Goal: Check status: Check status

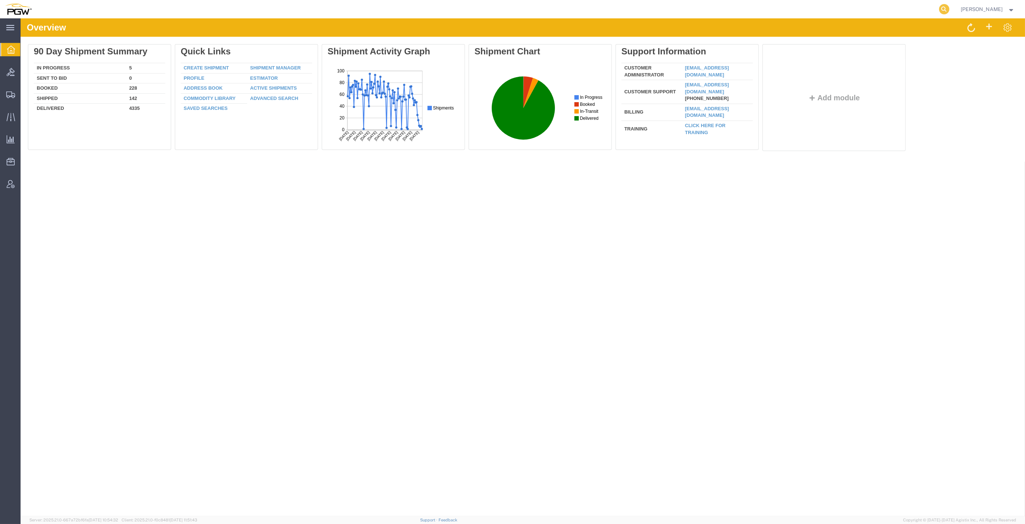
click at [949, 10] on icon at bounding box center [944, 9] width 10 height 10
paste input "56700326"
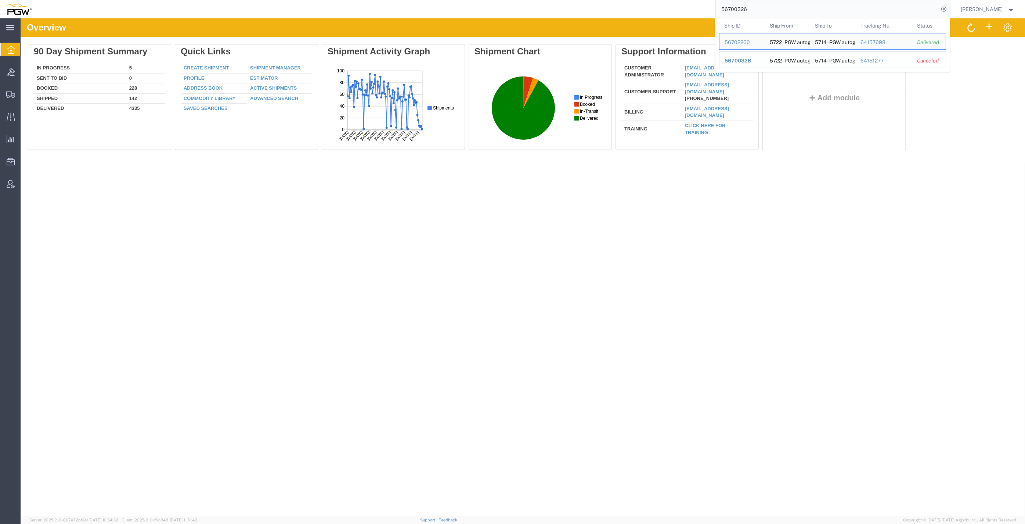
click at [748, 58] on span "56700326" at bounding box center [738, 61] width 26 height 6
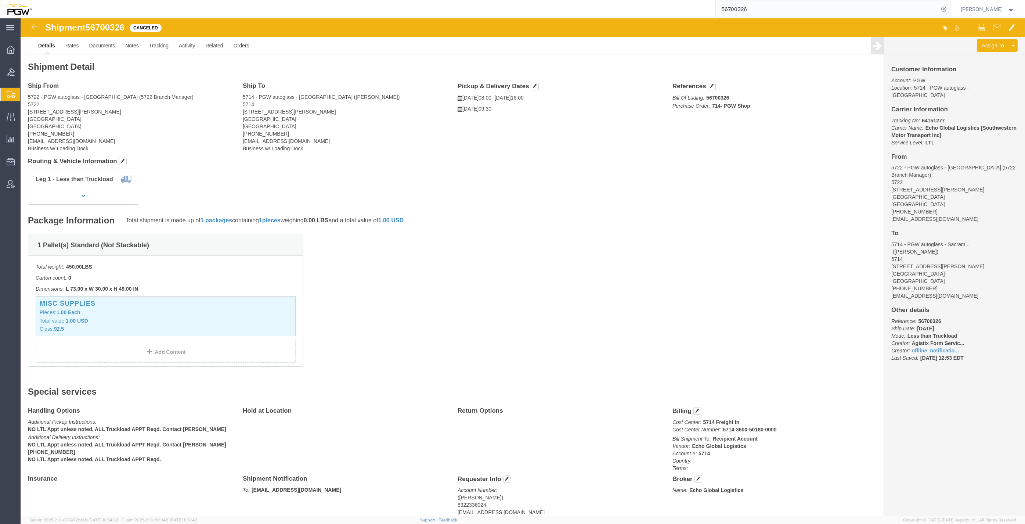
click at [763, 8] on input "56700326" at bounding box center [827, 9] width 223 height 18
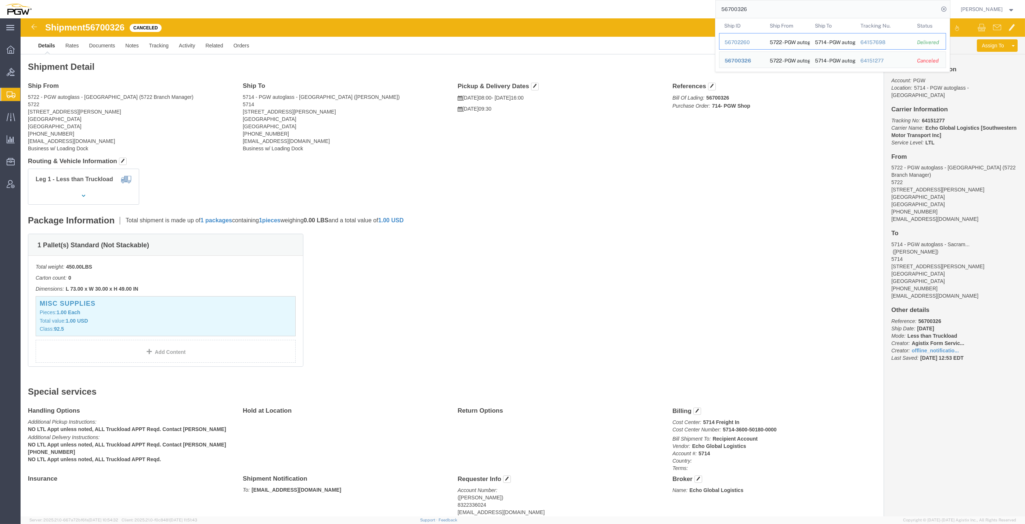
click at [753, 41] on div "56702260" at bounding box center [742, 43] width 35 height 8
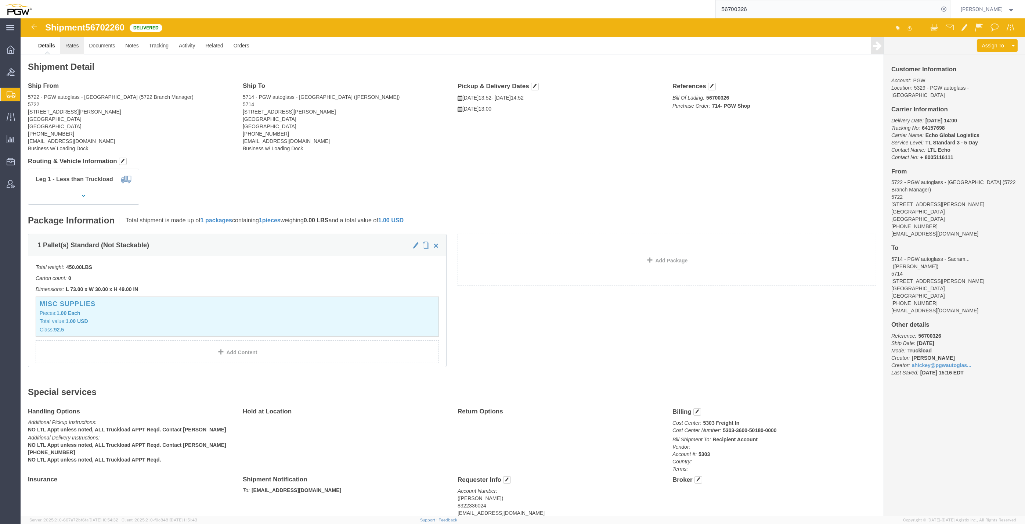
click link "Rates"
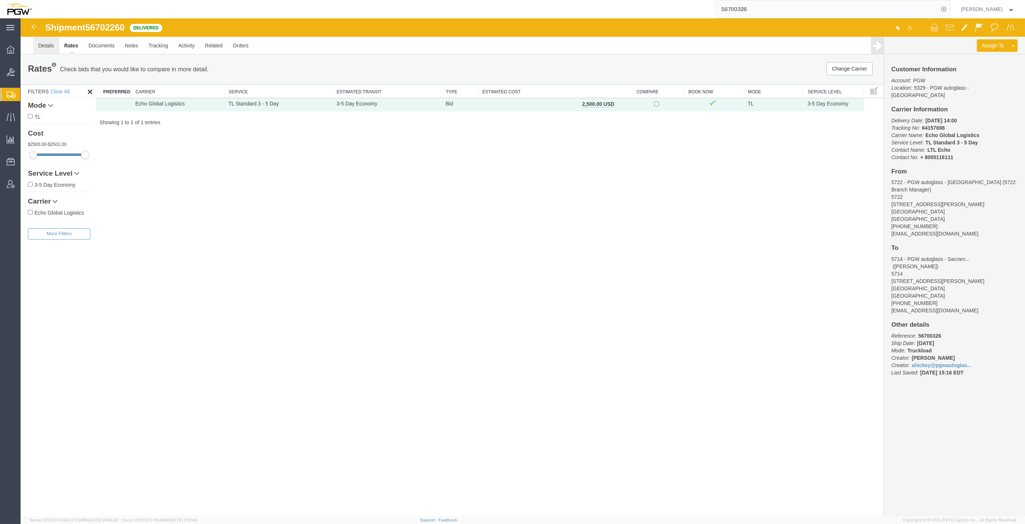
click at [52, 47] on link "Details" at bounding box center [46, 46] width 26 height 18
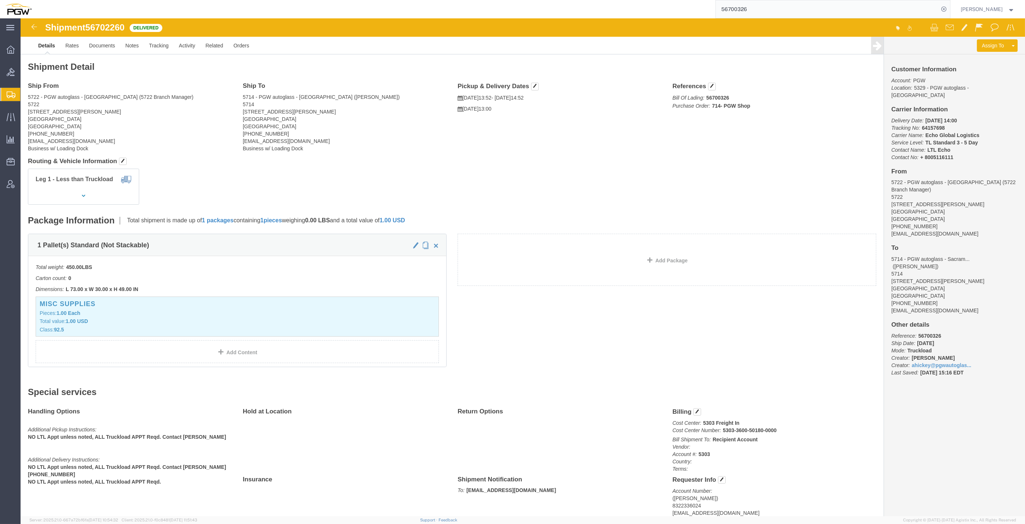
click at [772, 12] on input "56700326" at bounding box center [827, 9] width 223 height 18
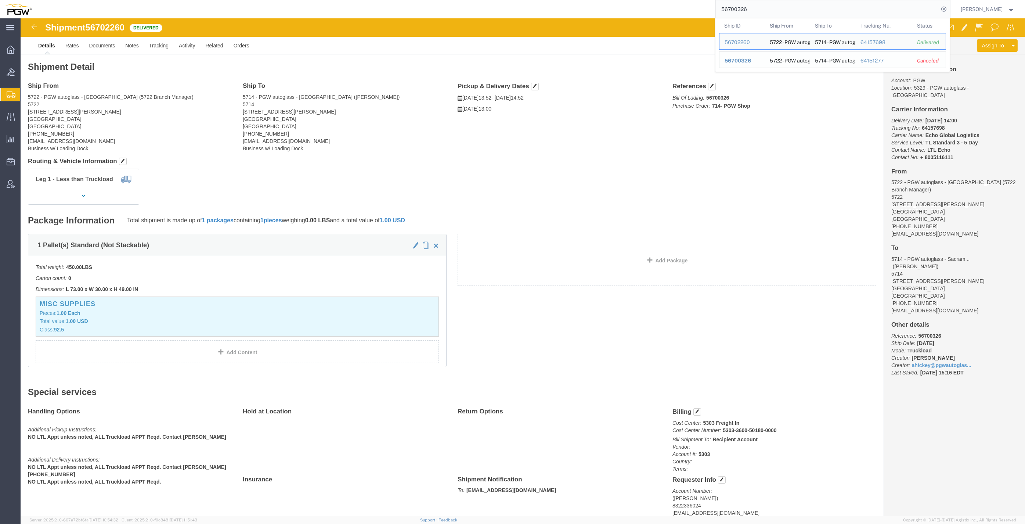
click at [751, 59] on span "56700326" at bounding box center [738, 61] width 26 height 6
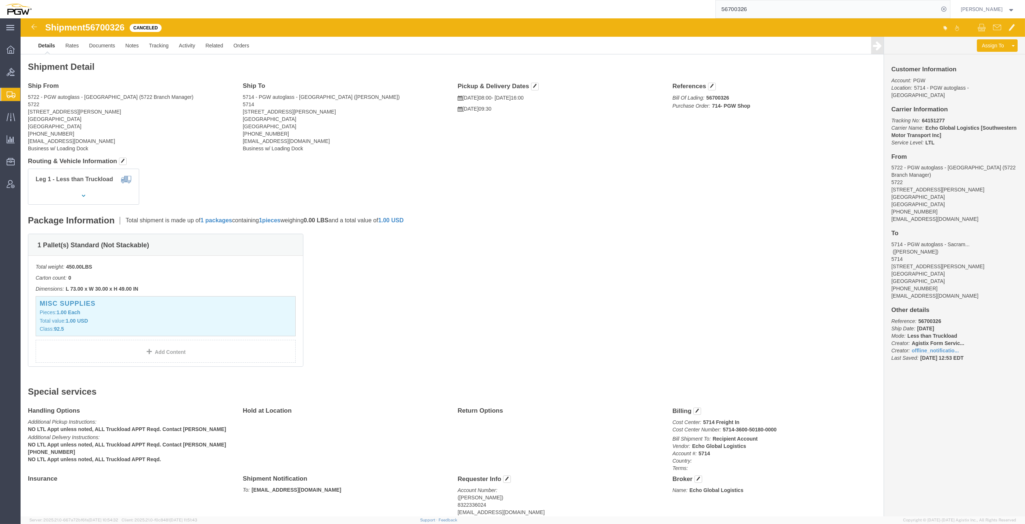
click at [764, 7] on input "56700326" at bounding box center [827, 9] width 223 height 18
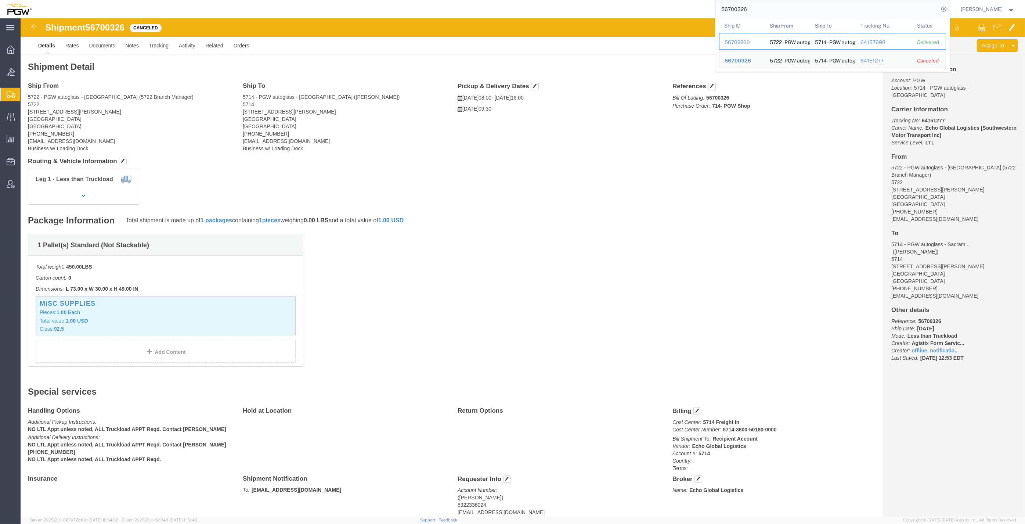
click at [750, 41] on div "56702260" at bounding box center [742, 43] width 35 height 8
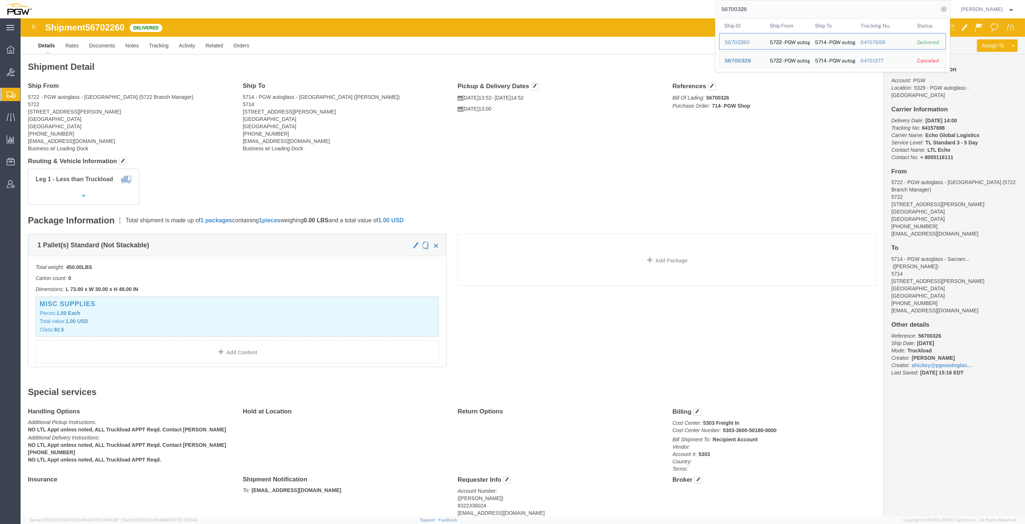
click at [758, 7] on input "56700326" at bounding box center [827, 9] width 223 height 18
click at [748, 57] on div "56700326" at bounding box center [742, 61] width 35 height 8
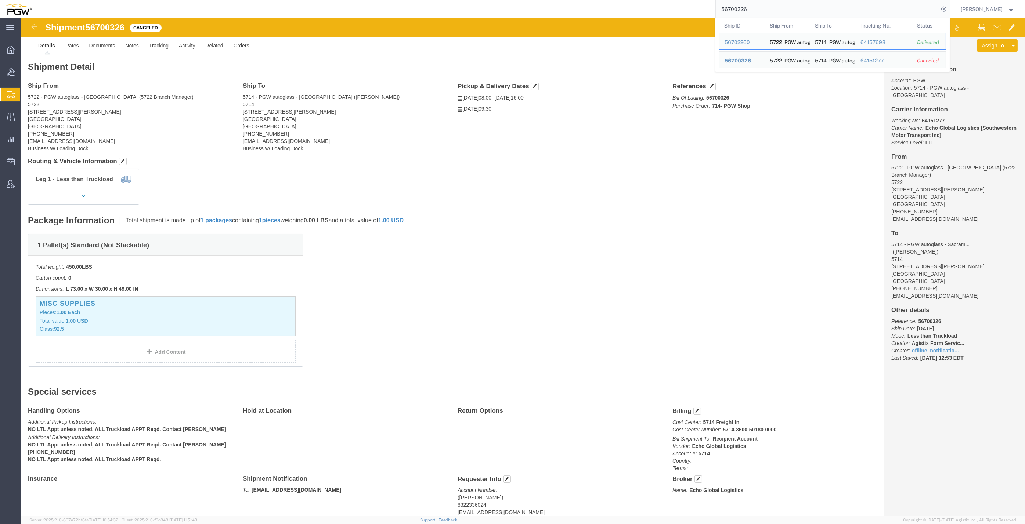
click at [762, 14] on input "56700326" at bounding box center [827, 9] width 223 height 18
click at [751, 60] on span "56700326" at bounding box center [738, 61] width 26 height 6
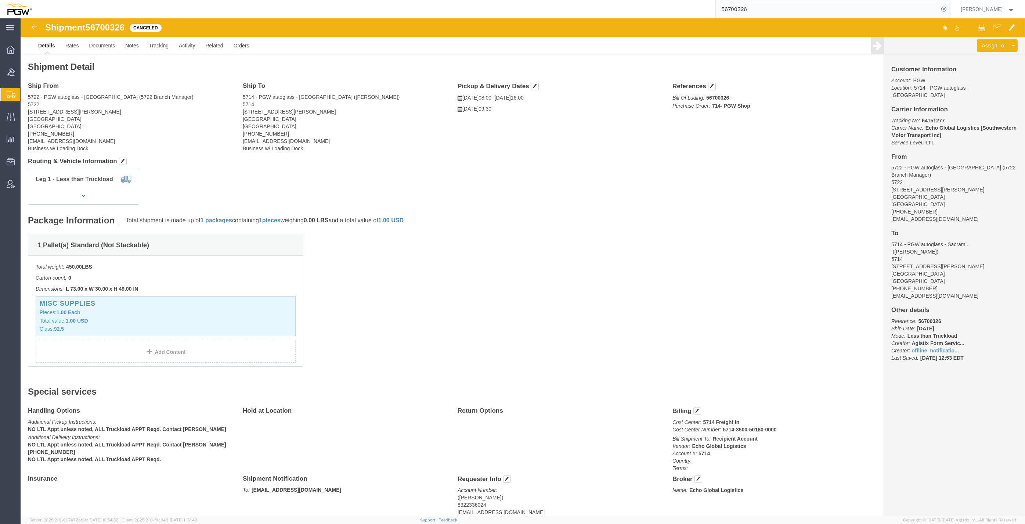
click at [755, 10] on input "56700326" at bounding box center [827, 9] width 223 height 18
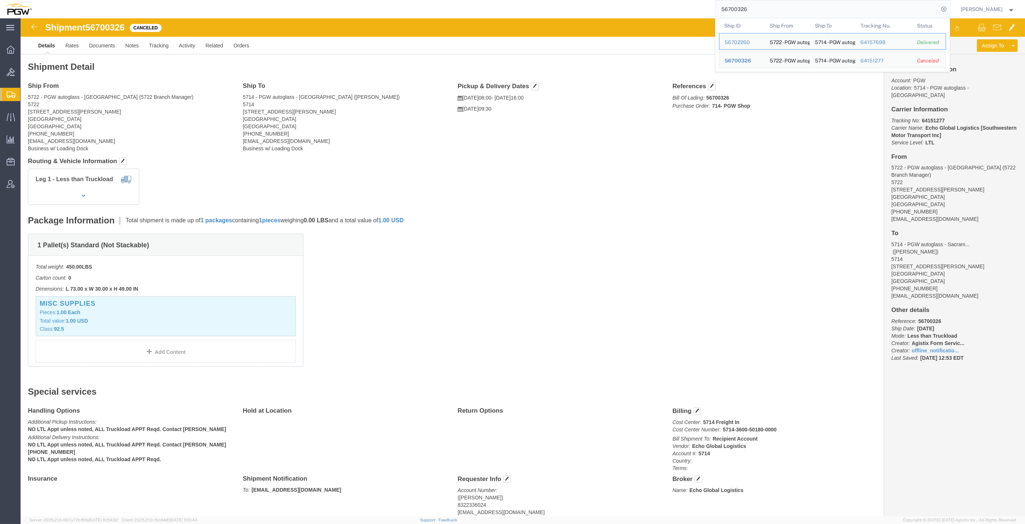
drag, startPoint x: 776, startPoint y: 9, endPoint x: 568, endPoint y: -21, distance: 210.4
click at [568, 0] on html "main_menu Created with Sketch. Collapse Menu Overview Bids Shipments Shipment M…" at bounding box center [512, 262] width 1025 height 524
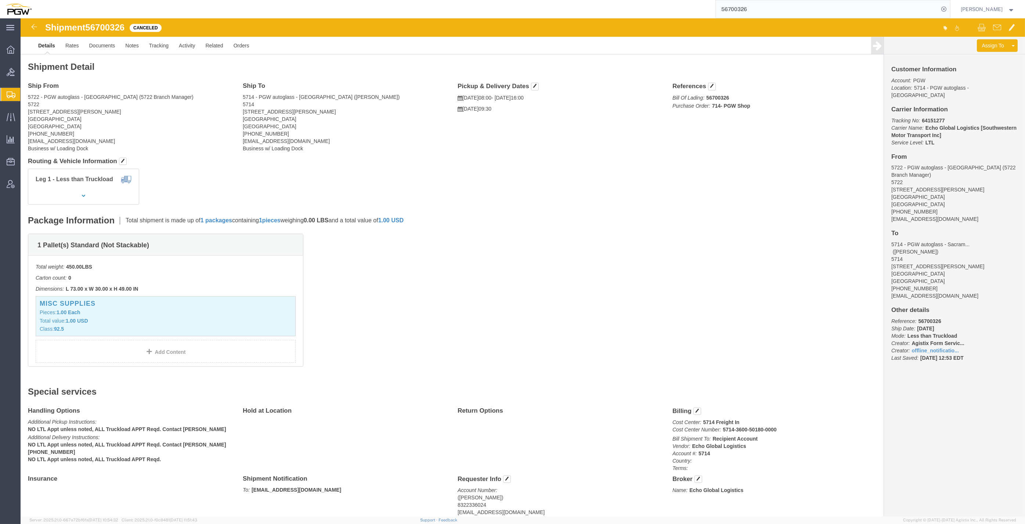
paste input "7108853"
type input "57108853"
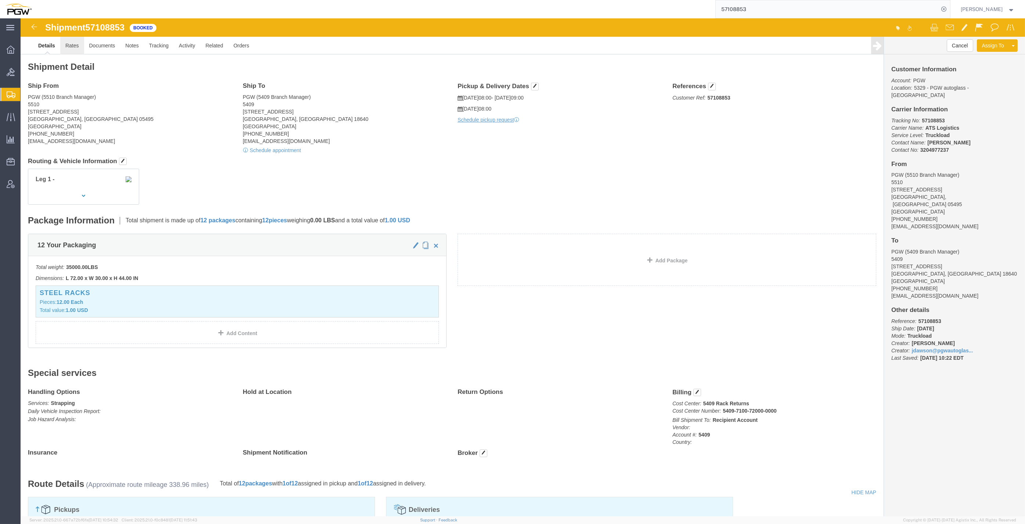
click link "Rates"
